Goal: Task Accomplishment & Management: Manage account settings

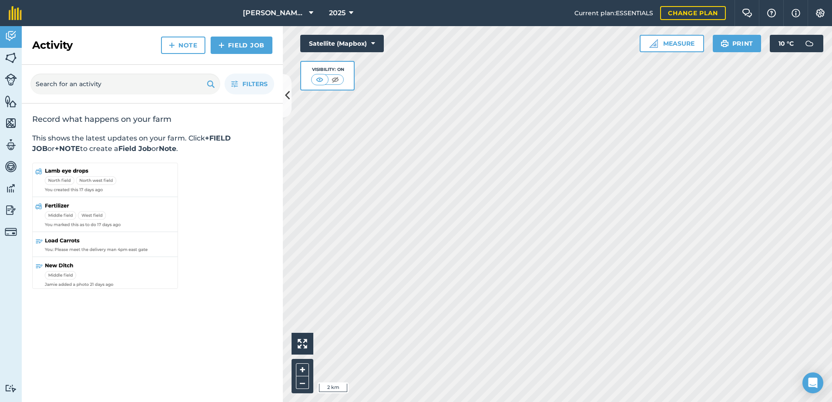
click at [714, 402] on html "[PERSON_NAME] ASAHI PADDOCKS 2025 Current plan : ESSENTIALS Change plan Farm Ch…" at bounding box center [416, 201] width 832 height 402
click at [543, 402] on html "[PERSON_NAME] ASAHI PADDOCKS 2025 Current plan : ESSENTIALS Change plan Farm Ch…" at bounding box center [416, 201] width 832 height 402
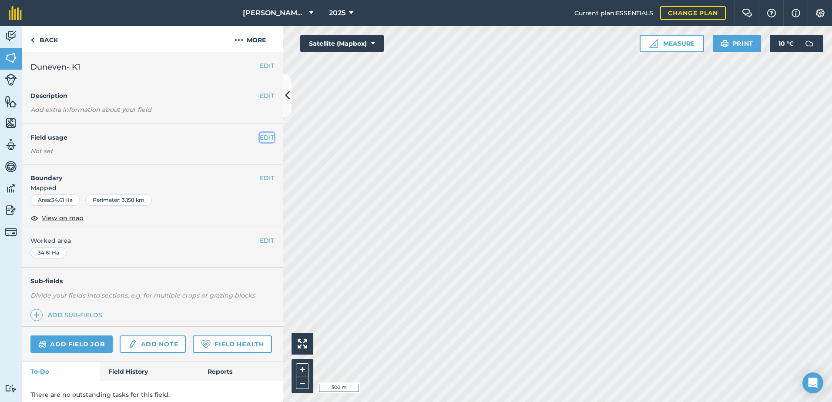
click at [263, 137] on button "EDIT" at bounding box center [267, 138] width 14 height 10
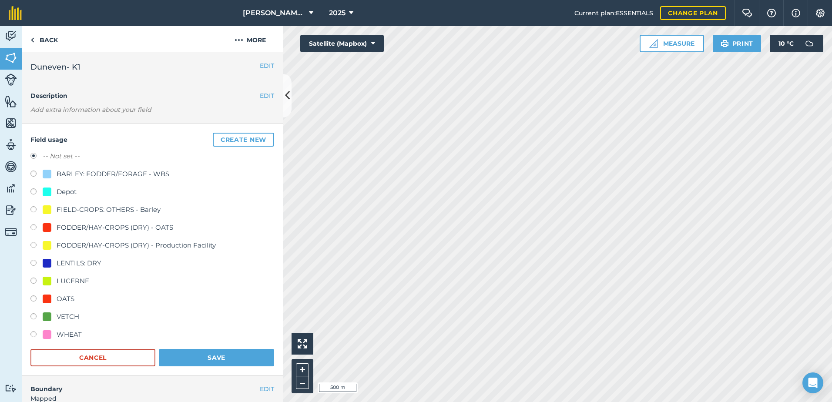
click at [220, 182] on div "Activity Fields Livestock Features Maps Team Vehicles Data Reporting Billing Tu…" at bounding box center [416, 214] width 832 height 376
click at [270, 182] on div "Activity Fields Livestock Features Maps Team Vehicles Data Reporting Billing Tu…" at bounding box center [416, 214] width 832 height 376
click at [154, 205] on div "Activity Fields Livestock Features Maps Team Vehicles Data Reporting Billing Tu…" at bounding box center [416, 214] width 832 height 376
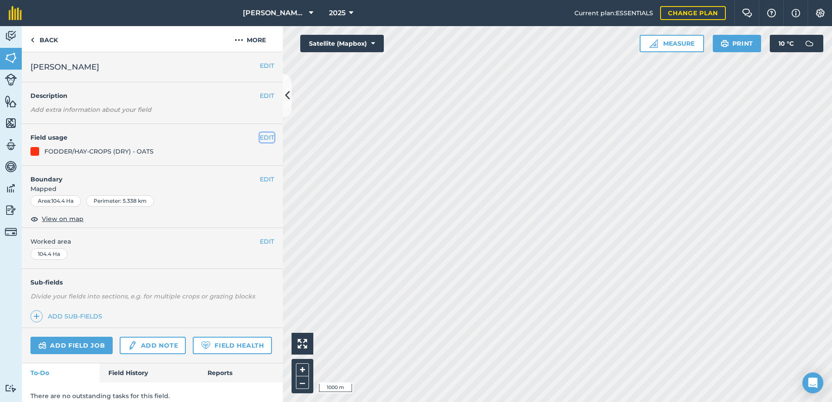
click at [262, 136] on button "EDIT" at bounding box center [267, 138] width 14 height 10
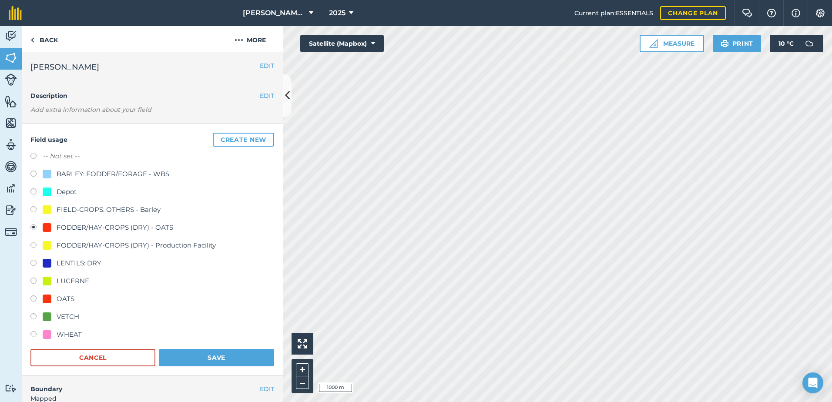
click at [34, 155] on label at bounding box center [36, 157] width 12 height 9
radio input "true"
radio input "false"
drag, startPoint x: 230, startPoint y: 354, endPoint x: 229, endPoint y: 350, distance: 4.4
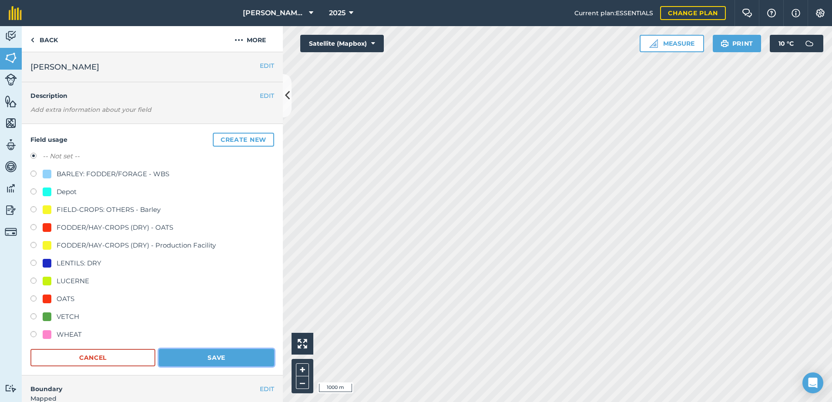
click at [230, 352] on button "Save" at bounding box center [216, 357] width 115 height 17
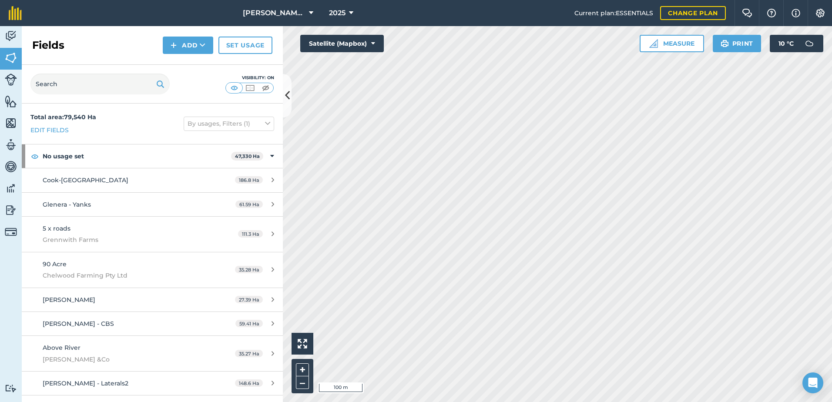
click at [257, 289] on div "Activity Fields Livestock Features Maps Team Vehicles Data Reporting Billing Tu…" at bounding box center [416, 214] width 832 height 376
click at [255, 260] on div "Activity Fields Livestock Features Maps Team Vehicles Data Reporting Billing Tu…" at bounding box center [416, 214] width 832 height 376
click at [128, 218] on div "Activity Fields Livestock Features Maps Team Vehicles Data Reporting Billing Tu…" at bounding box center [416, 214] width 832 height 376
click at [289, 97] on icon at bounding box center [287, 95] width 5 height 15
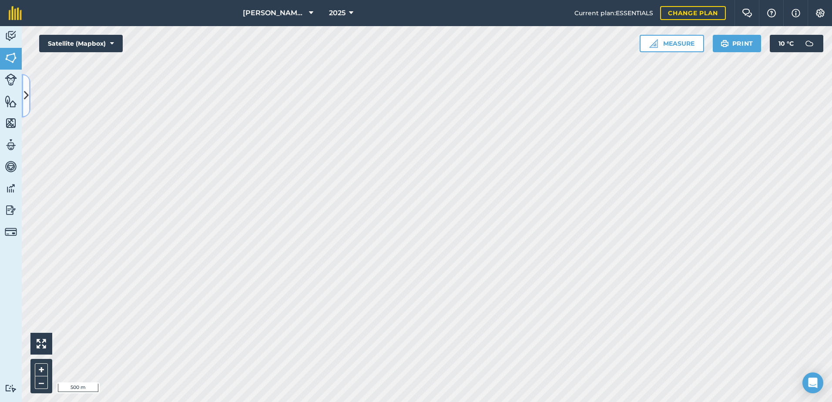
click at [23, 96] on button at bounding box center [26, 96] width 9 height 44
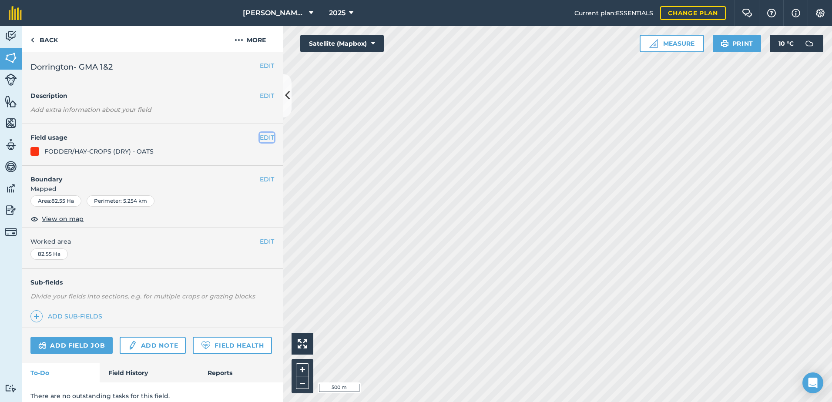
click at [261, 137] on button "EDIT" at bounding box center [267, 138] width 14 height 10
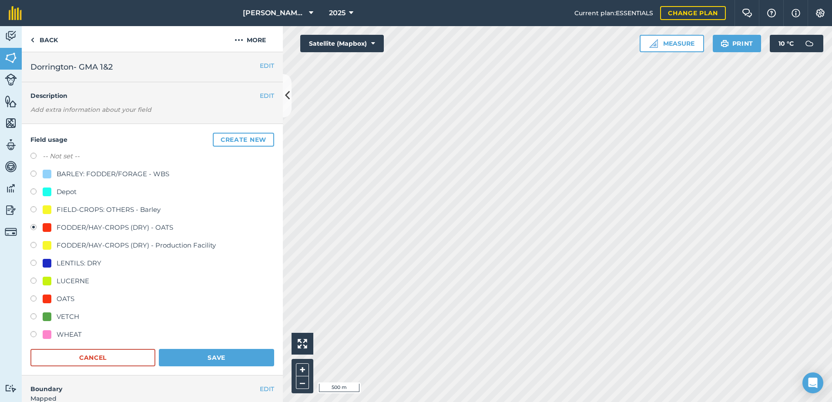
click at [33, 156] on label at bounding box center [36, 157] width 12 height 9
radio input "true"
radio input "false"
click at [243, 358] on button "Save" at bounding box center [216, 357] width 115 height 17
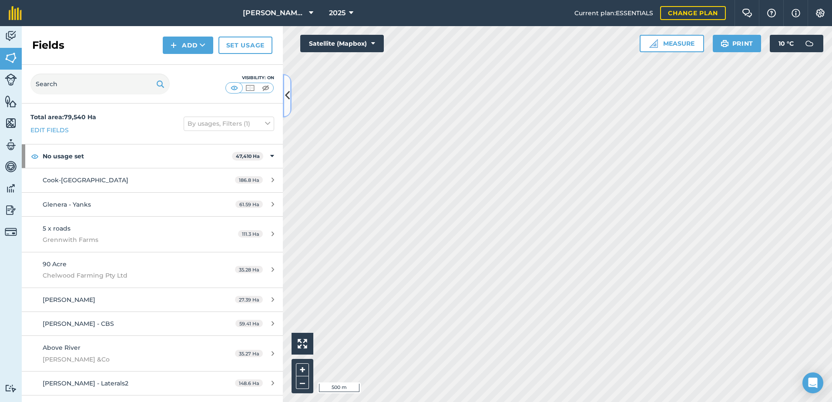
click at [284, 95] on button at bounding box center [287, 96] width 9 height 44
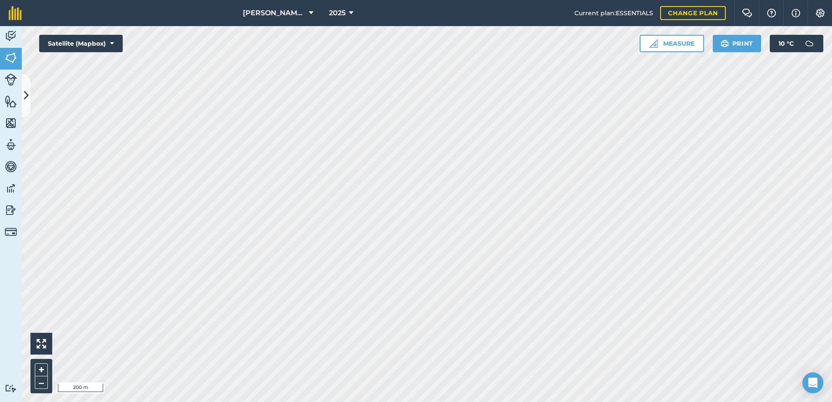
click at [462, 402] on html "[PERSON_NAME] ASAHI PADDOCKS 2025 Current plan : ESSENTIALS Change plan Farm Ch…" at bounding box center [416, 201] width 832 height 402
